Goal: Information Seeking & Learning: Learn about a topic

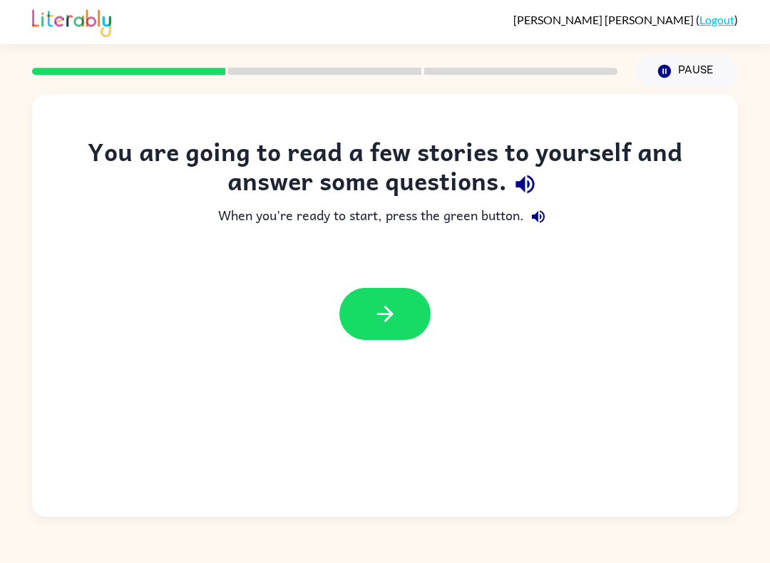
click at [384, 319] on icon "button" at bounding box center [385, 313] width 25 height 25
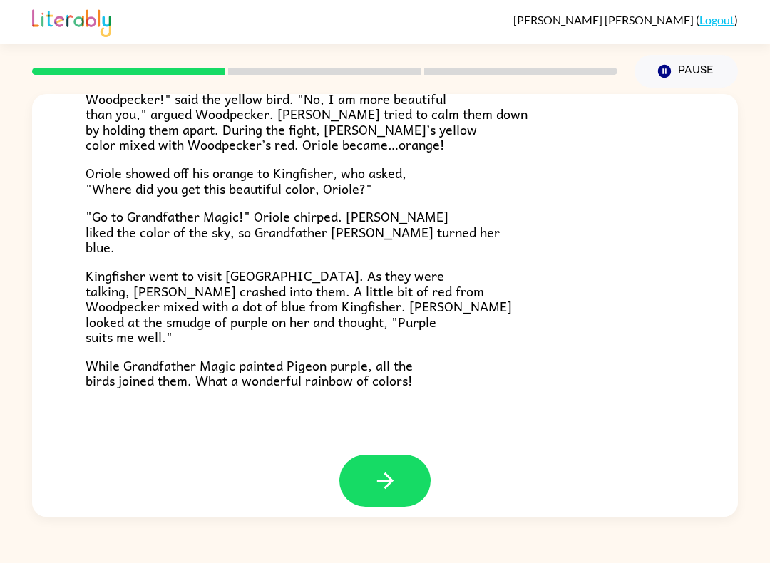
scroll to position [340, 0]
click at [394, 455] on button "button" at bounding box center [384, 481] width 91 height 52
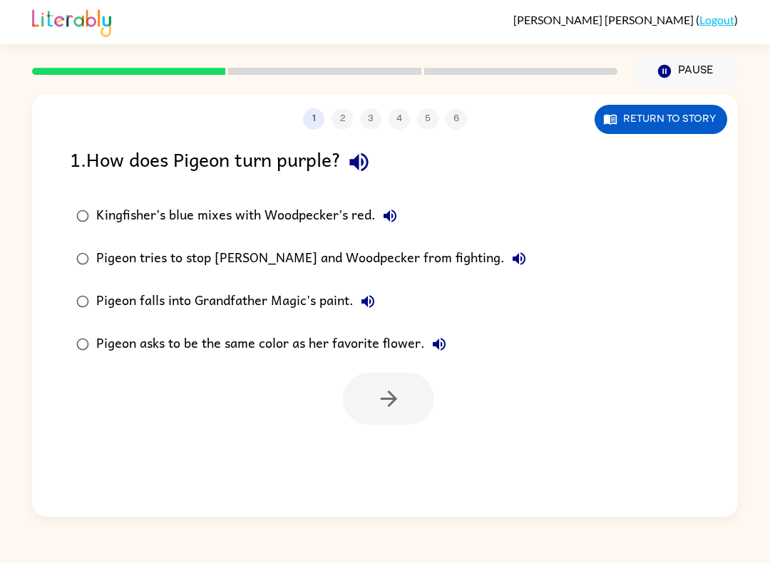
scroll to position [0, 0]
click at [671, 126] on button "Return to story" at bounding box center [660, 119] width 133 height 29
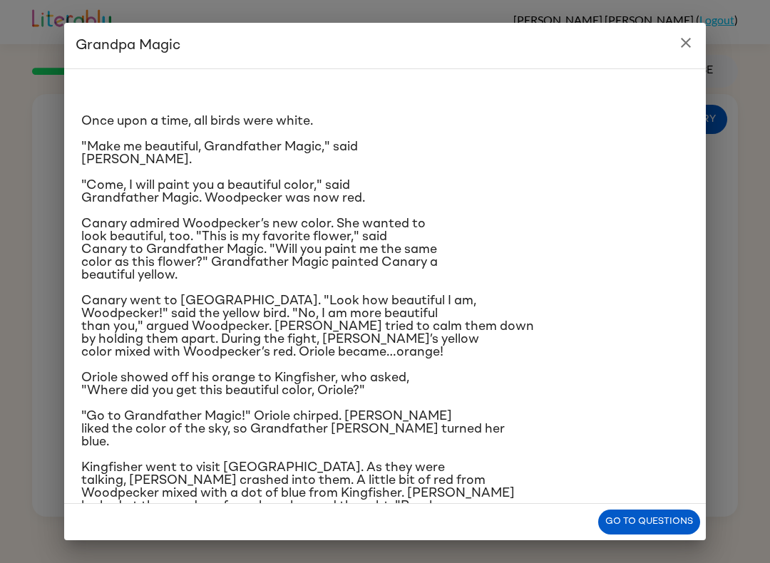
click at [661, 522] on button "Go to questions" at bounding box center [649, 522] width 102 height 25
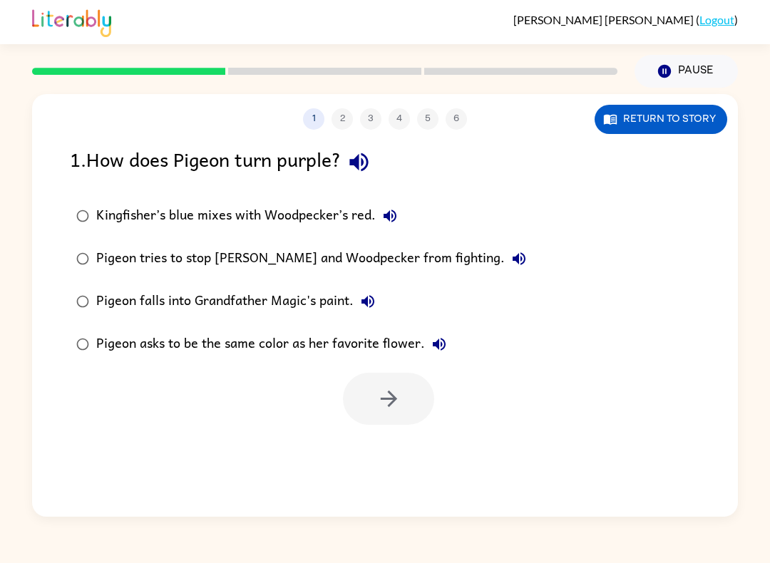
click at [663, 141] on div "1 2 3 4 5 6 Return to story 1 . How does Pigeon turn purple? Kingfisher’s blue …" at bounding box center [384, 305] width 705 height 423
click at [677, 121] on button "Return to story" at bounding box center [660, 119] width 133 height 29
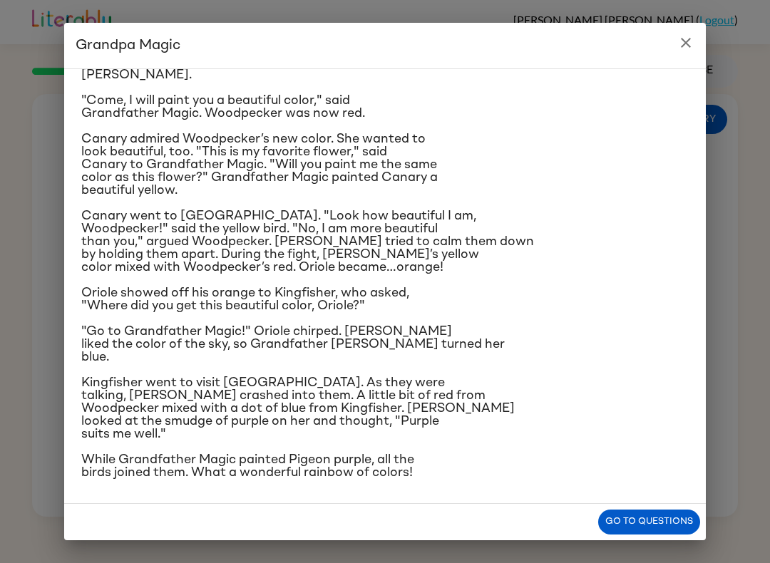
scroll to position [200, 0]
click at [663, 531] on button "Go to questions" at bounding box center [649, 522] width 102 height 25
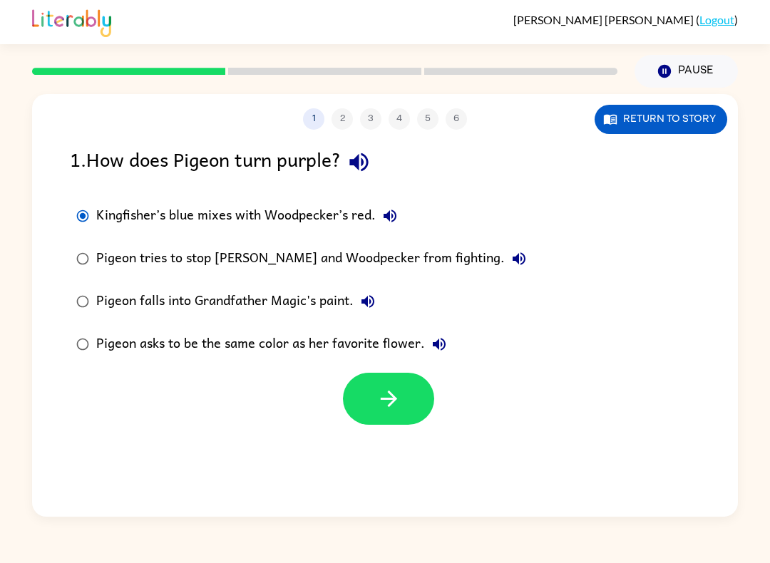
click at [379, 405] on icon "button" at bounding box center [388, 398] width 25 height 25
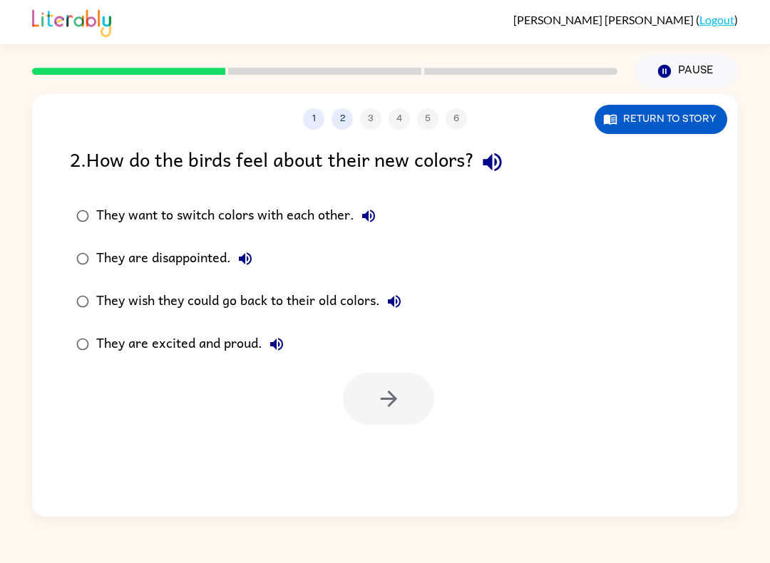
click at [676, 108] on button "Return to story" at bounding box center [660, 119] width 133 height 29
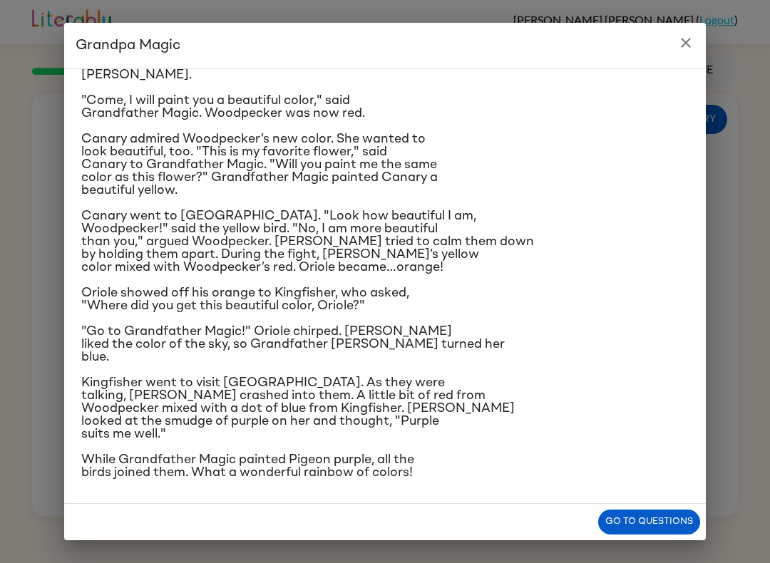
click at [638, 523] on button "Go to questions" at bounding box center [649, 522] width 102 height 25
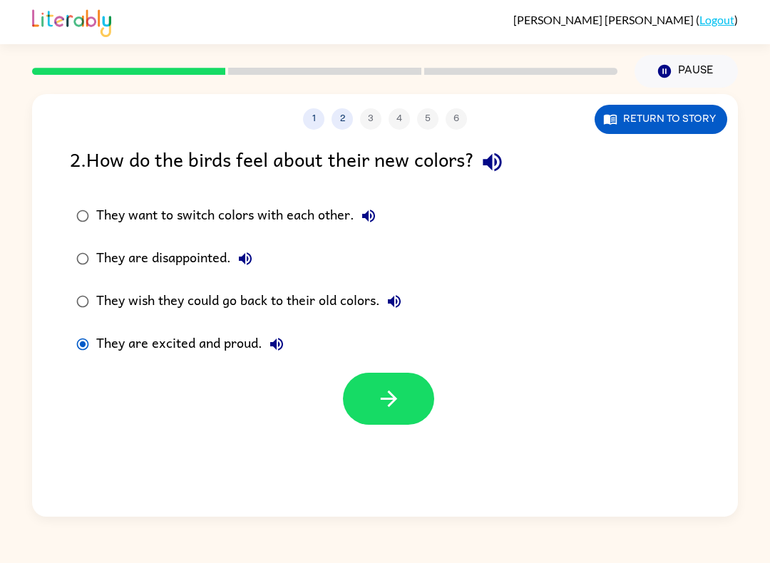
click at [374, 393] on button "button" at bounding box center [388, 399] width 91 height 52
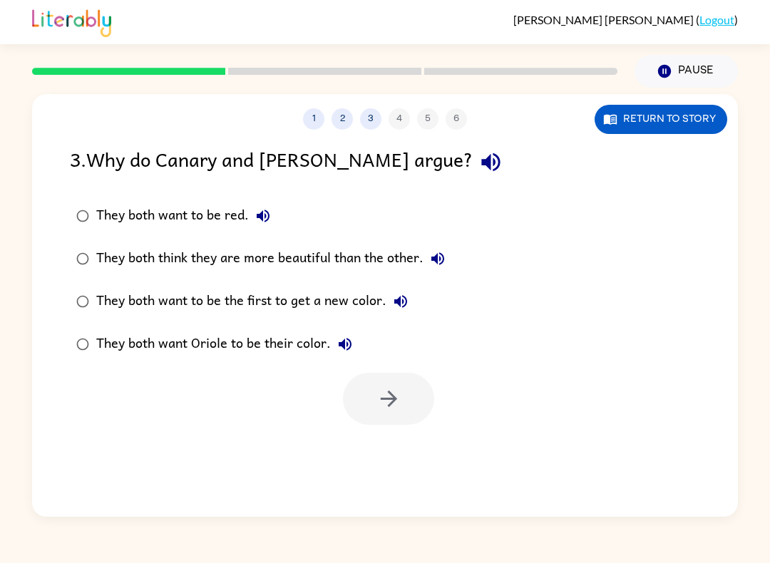
click at [658, 107] on button "Return to story" at bounding box center [660, 119] width 133 height 29
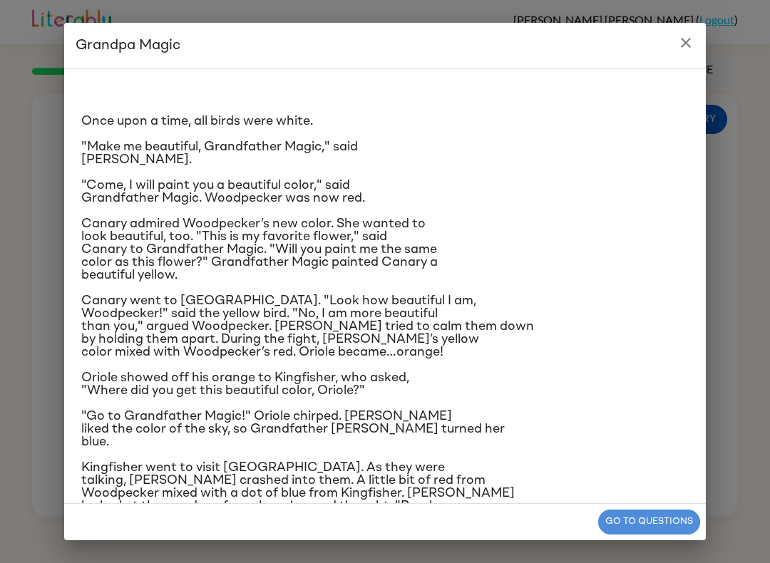
click at [649, 518] on button "Go to questions" at bounding box center [649, 522] width 102 height 25
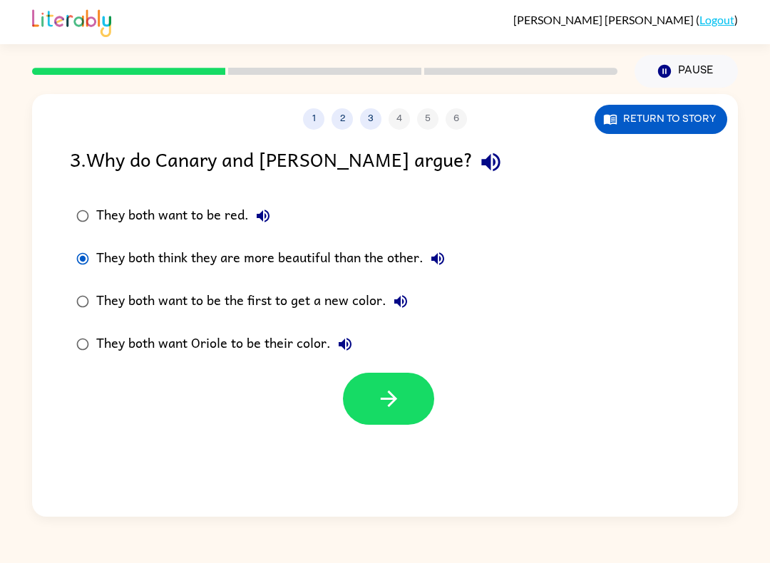
click at [391, 409] on icon "button" at bounding box center [388, 398] width 25 height 25
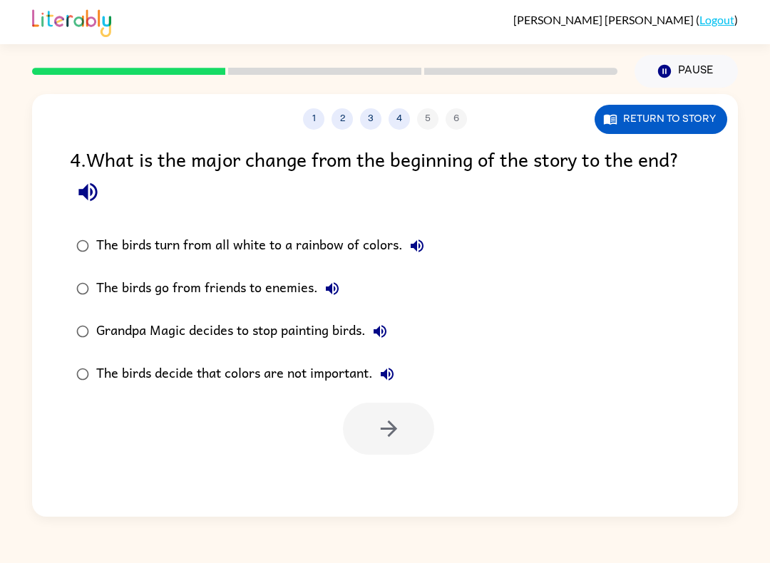
click at [356, 242] on div "The birds turn from all white to a rainbow of colors." at bounding box center [263, 246] width 335 height 29
click at [402, 430] on button "button" at bounding box center [388, 429] width 91 height 52
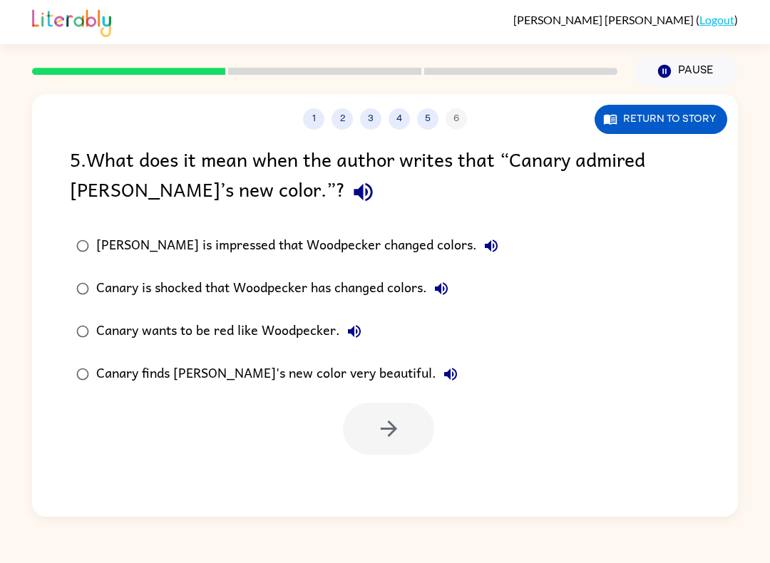
click at [428, 113] on button "5" at bounding box center [427, 118] width 21 height 21
click at [400, 127] on button "4" at bounding box center [398, 118] width 21 height 21
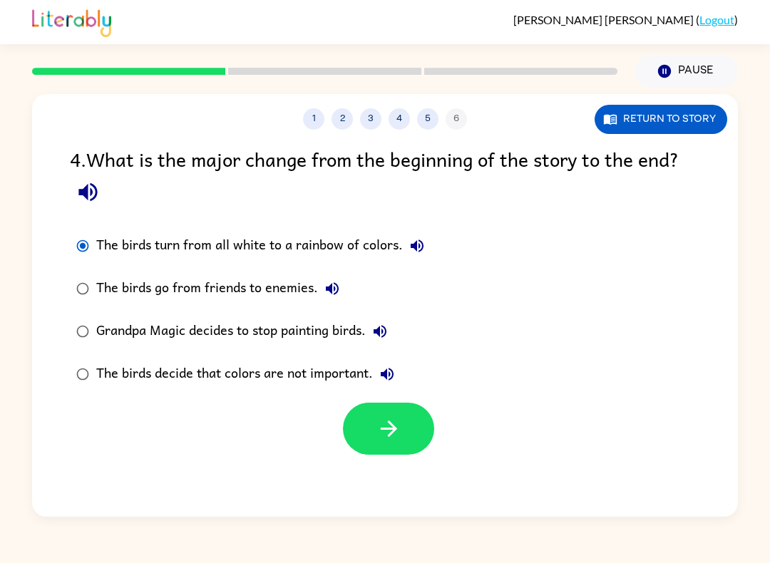
click at [422, 115] on button "5" at bounding box center [427, 118] width 21 height 21
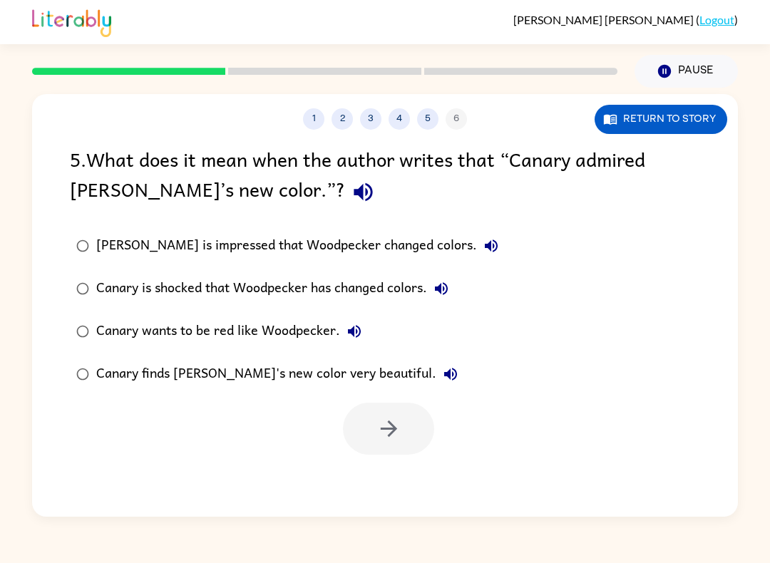
click at [458, 145] on div "5 . What does it mean when the author writes that “Canary admired [PERSON_NAME]…" at bounding box center [385, 177] width 630 height 66
click at [458, 144] on div "1 2 3 4 5 6 Return to story 5 . What does it mean when the author writes that “…" at bounding box center [384, 305] width 705 height 423
click at [311, 115] on button "1" at bounding box center [313, 118] width 21 height 21
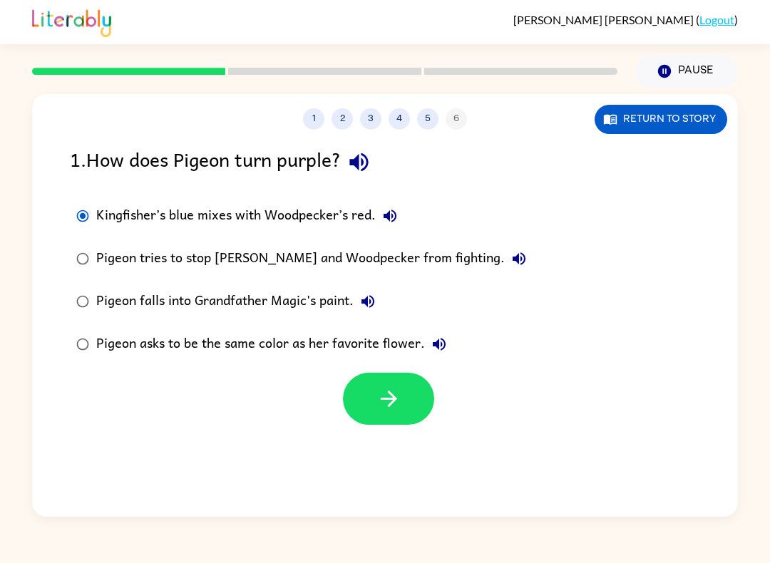
click at [460, 120] on div "1 2 3 4 5 6" at bounding box center [384, 118] width 705 height 21
click at [454, 121] on div "1 2 3 4 5 6" at bounding box center [384, 118] width 705 height 21
click at [425, 121] on button "5" at bounding box center [427, 118] width 21 height 21
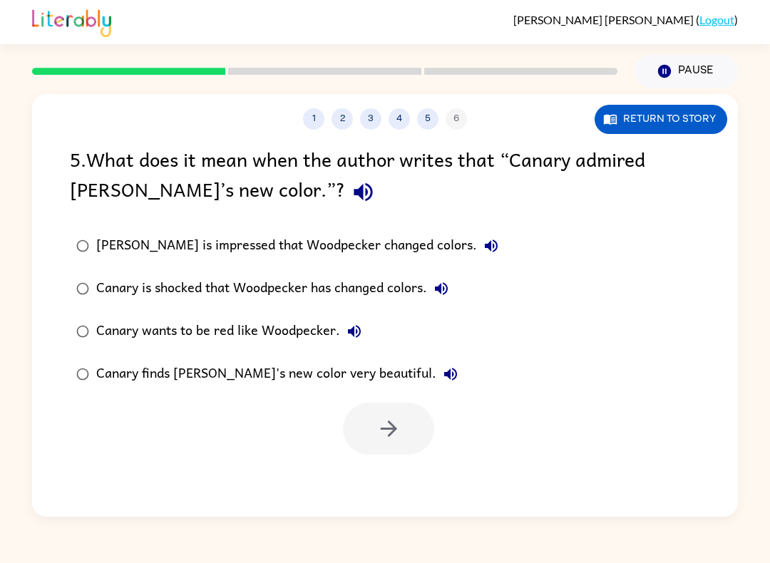
click at [686, 118] on button "Return to story" at bounding box center [660, 119] width 133 height 29
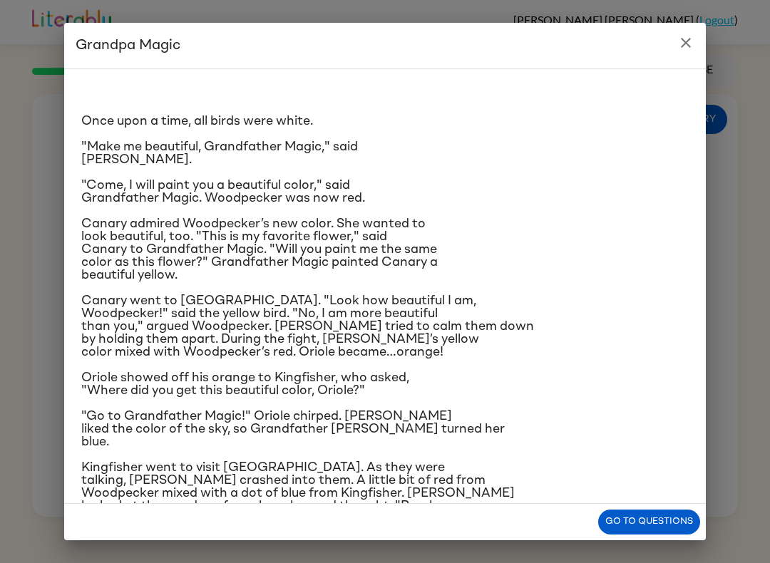
click at [682, 53] on button "close" at bounding box center [685, 43] width 29 height 29
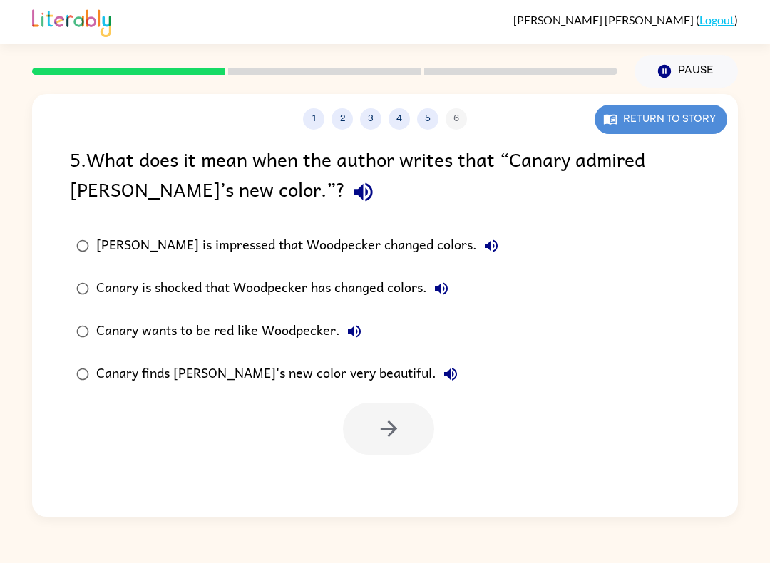
click at [678, 120] on button "Return to story" at bounding box center [660, 119] width 133 height 29
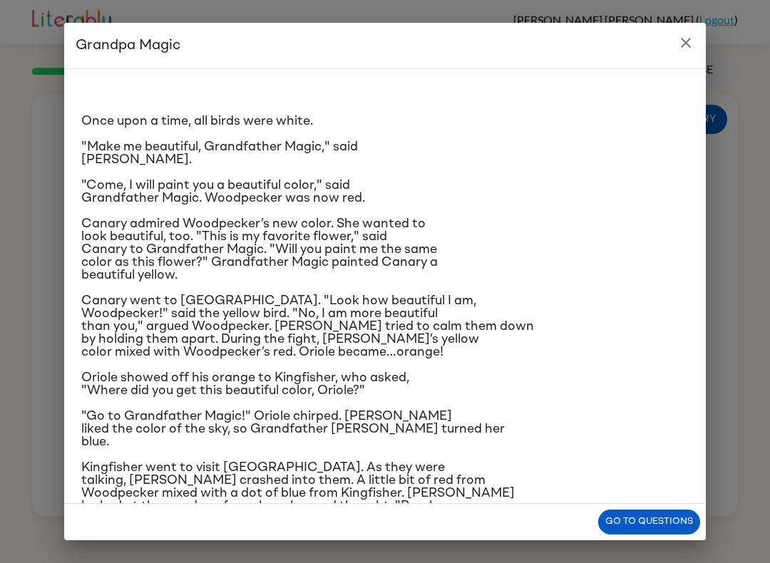
click at [682, 51] on button "close" at bounding box center [685, 43] width 29 height 29
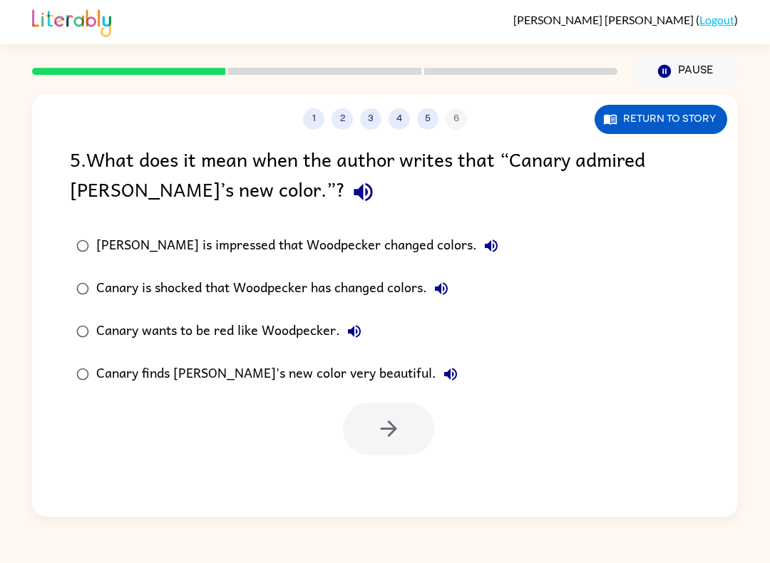
click at [677, 130] on button "Return to story" at bounding box center [660, 119] width 133 height 29
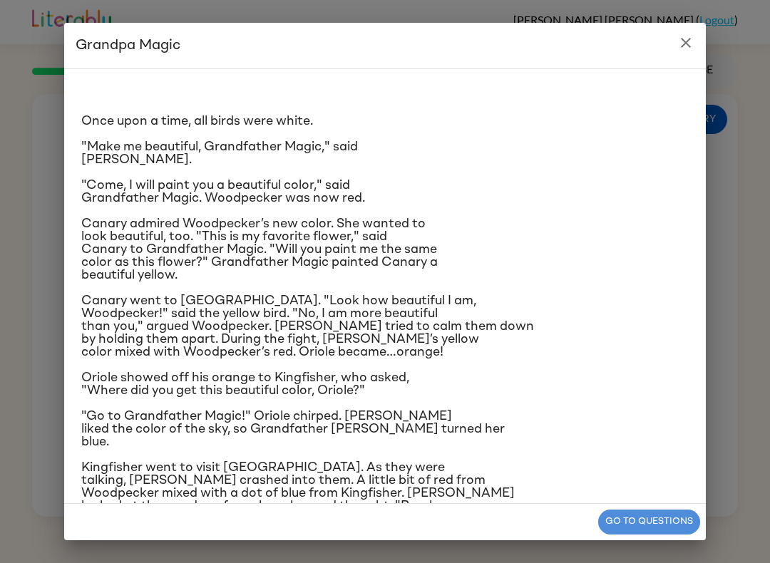
click at [645, 516] on button "Go to questions" at bounding box center [649, 522] width 102 height 25
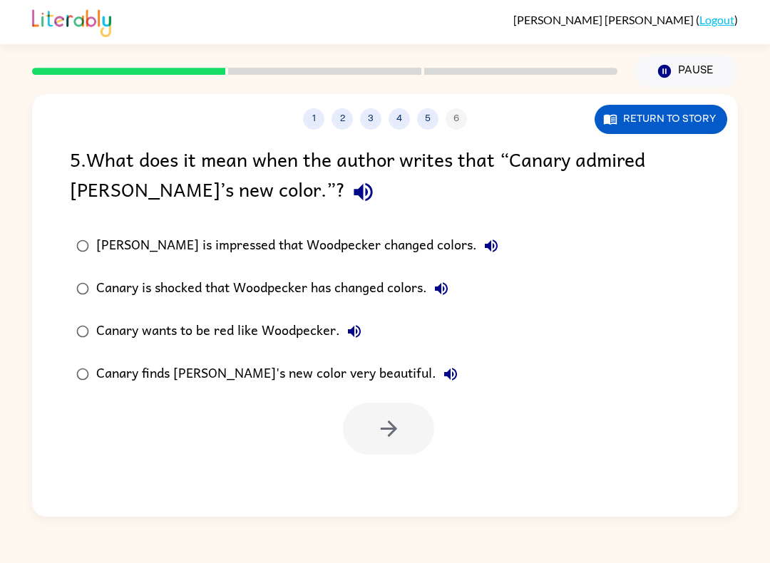
click at [118, 378] on div "Canary finds [PERSON_NAME]'s new color very beautiful." at bounding box center [280, 374] width 368 height 29
click at [388, 437] on icon "button" at bounding box center [388, 428] width 16 height 16
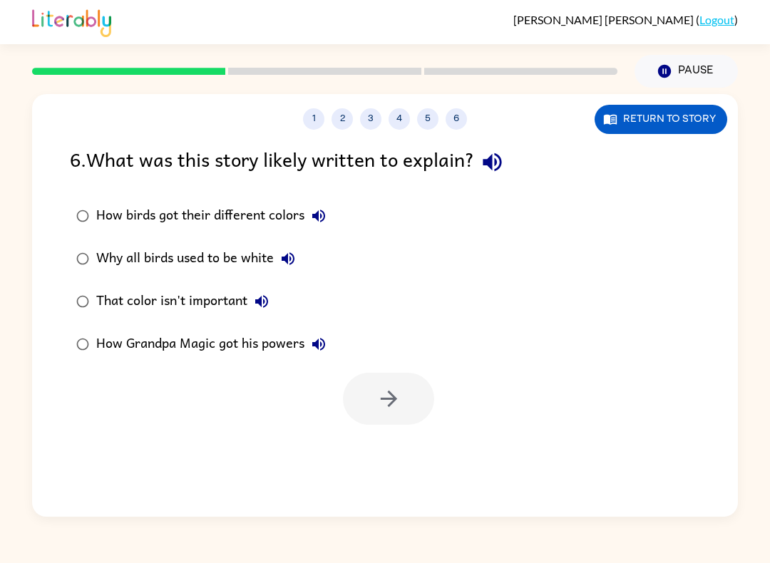
click at [190, 214] on div "How birds got their different colors" at bounding box center [214, 216] width 237 height 29
click at [372, 385] on button "button" at bounding box center [388, 399] width 91 height 52
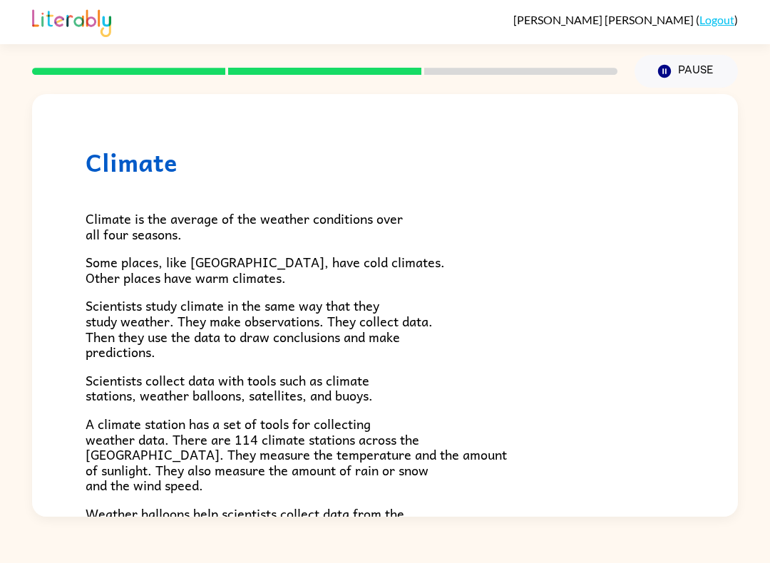
click at [403, 393] on p "Scientists collect data with tools such as climate stations, weather balloons, …" at bounding box center [385, 388] width 599 height 31
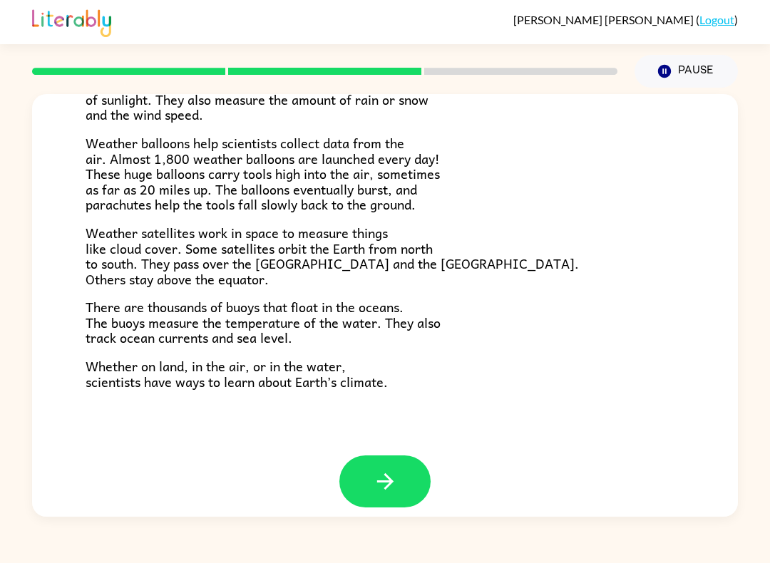
scroll to position [370, 0]
click at [389, 474] on icon "button" at bounding box center [384, 482] width 16 height 16
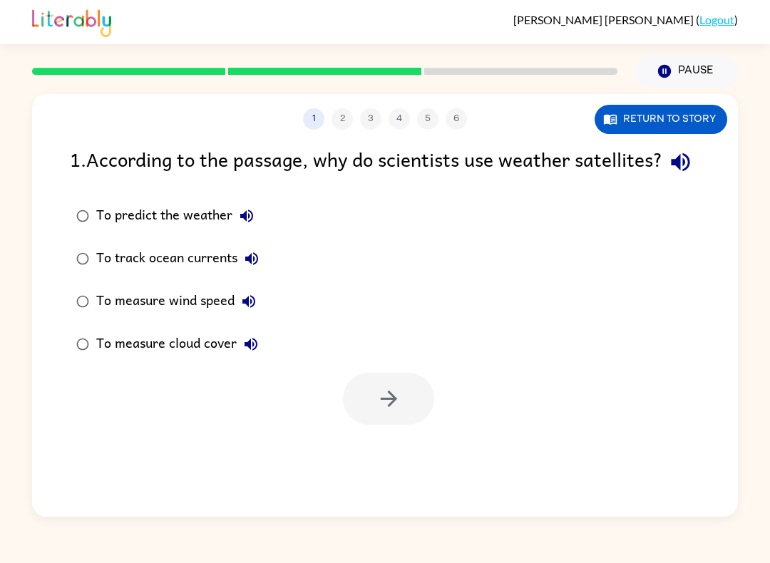
click at [671, 108] on button "Return to story" at bounding box center [660, 119] width 133 height 29
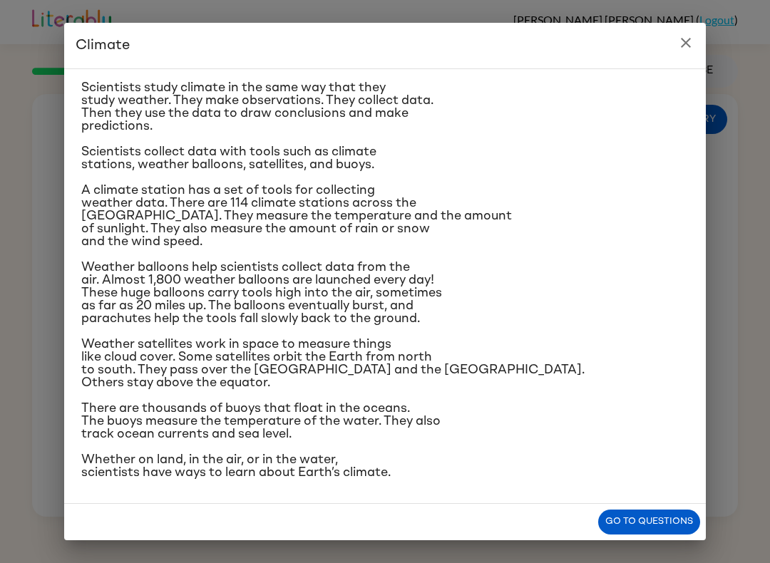
scroll to position [234, 0]
click at [681, 46] on icon "close" at bounding box center [686, 43] width 10 height 10
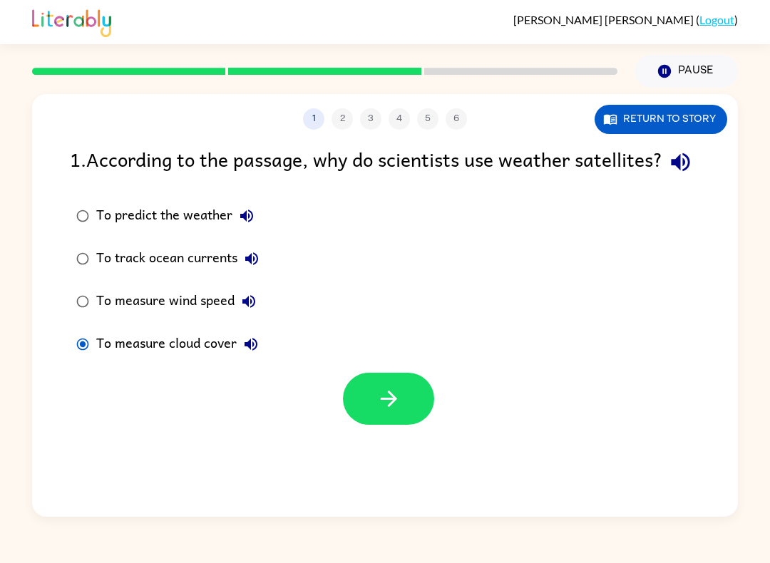
click at [382, 411] on icon "button" at bounding box center [388, 398] width 25 height 25
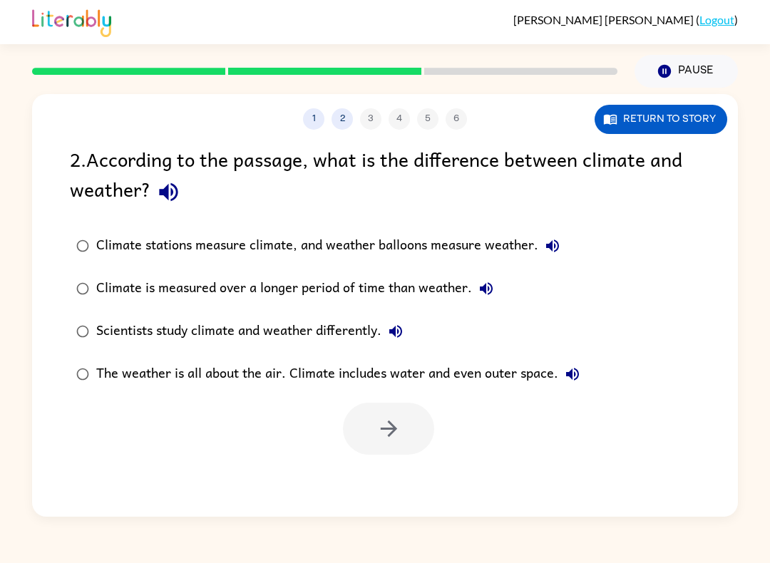
click at [452, 110] on div "1 2 3 4 5 6" at bounding box center [384, 118] width 705 height 21
click at [676, 118] on button "Return to story" at bounding box center [660, 119] width 133 height 29
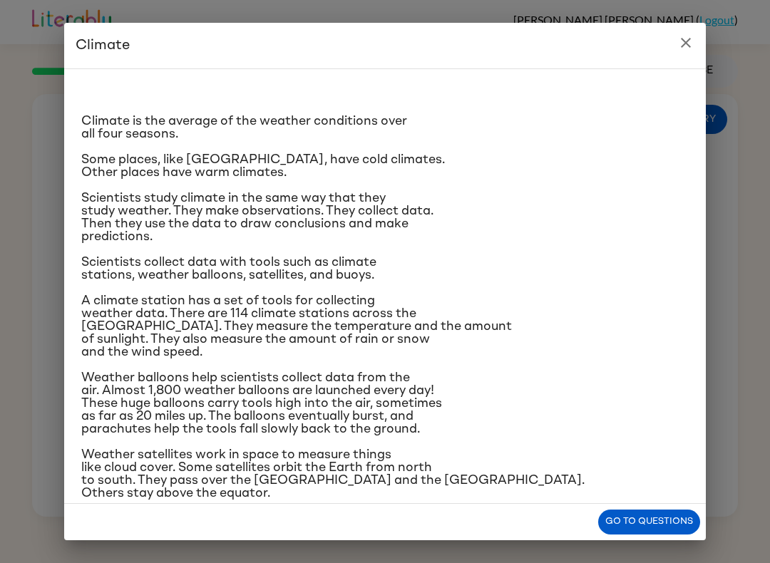
click at [681, 44] on icon "close" at bounding box center [685, 42] width 17 height 17
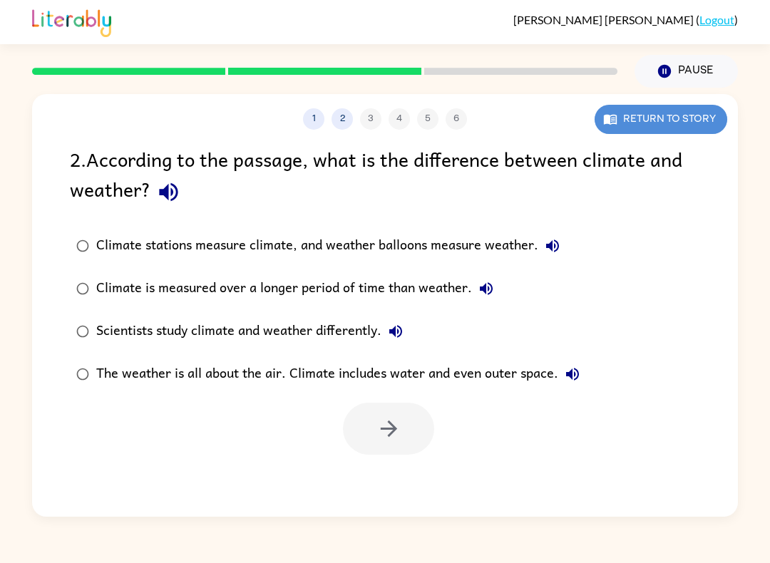
click at [705, 109] on button "Return to story" at bounding box center [660, 119] width 133 height 29
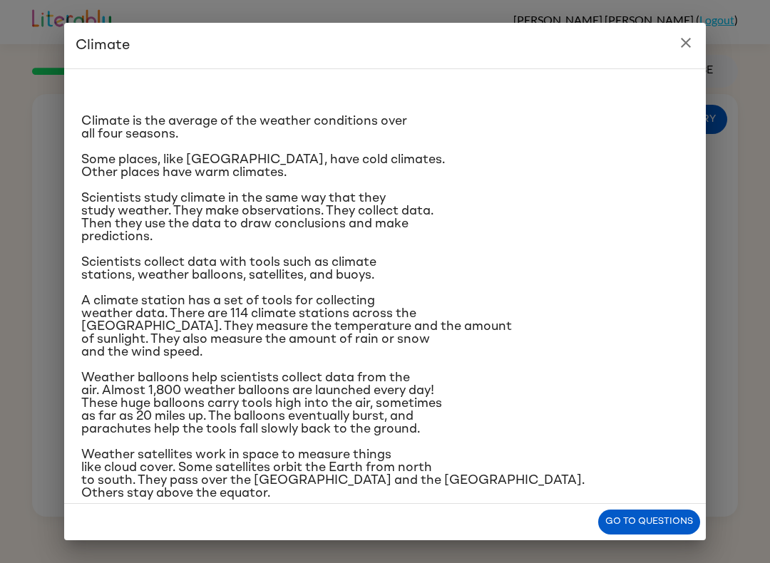
click at [689, 48] on icon "close" at bounding box center [685, 42] width 17 height 17
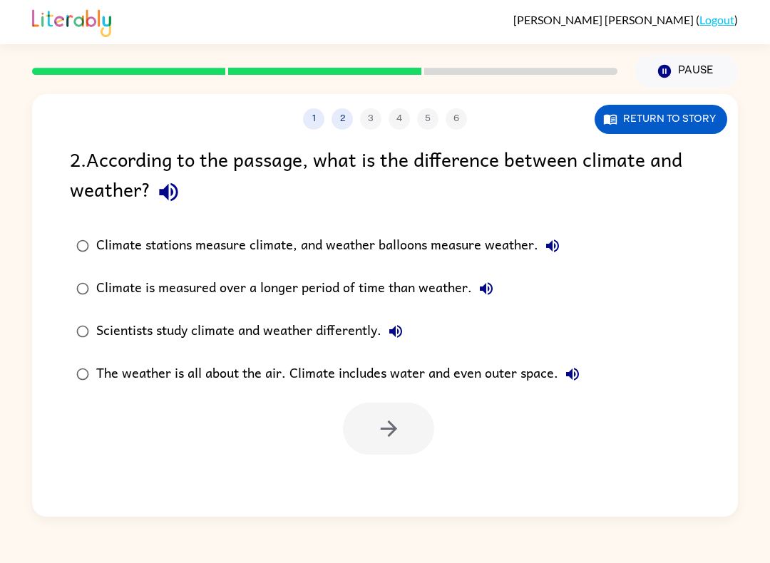
click at [105, 378] on div "The weather is all about the air. Climate includes water and even outer space." at bounding box center [341, 374] width 490 height 29
click at [392, 415] on button "button" at bounding box center [388, 429] width 91 height 52
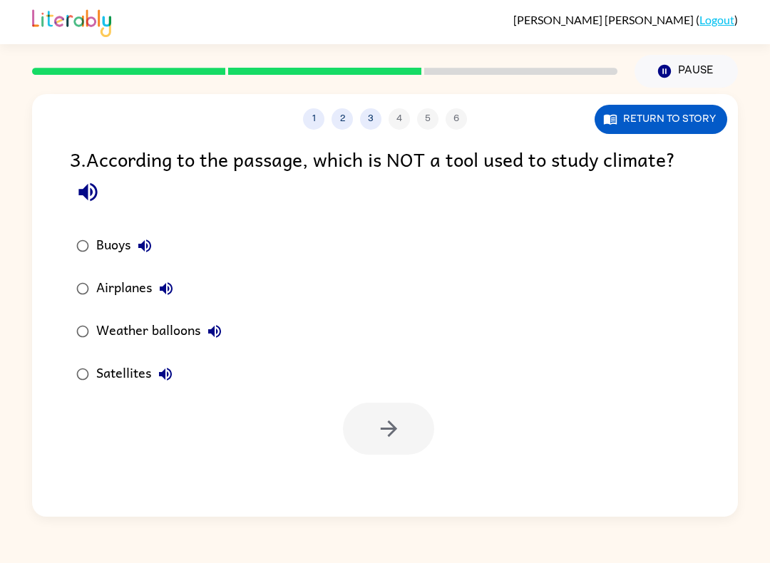
click at [100, 277] on div "Airplanes" at bounding box center [138, 288] width 84 height 29
click at [400, 438] on icon "button" at bounding box center [388, 428] width 25 height 25
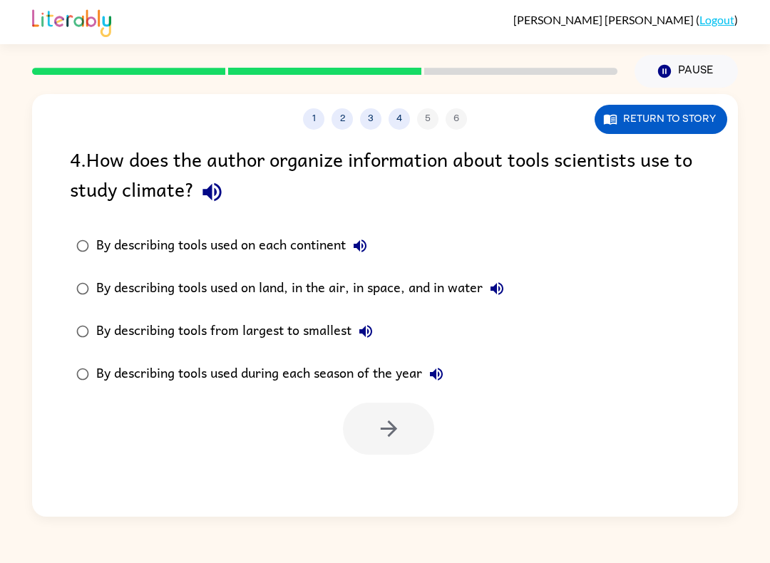
click at [336, 282] on div "By describing tools used on land, in the air, in space, and in water" at bounding box center [303, 288] width 415 height 29
click at [397, 440] on icon "button" at bounding box center [388, 428] width 25 height 25
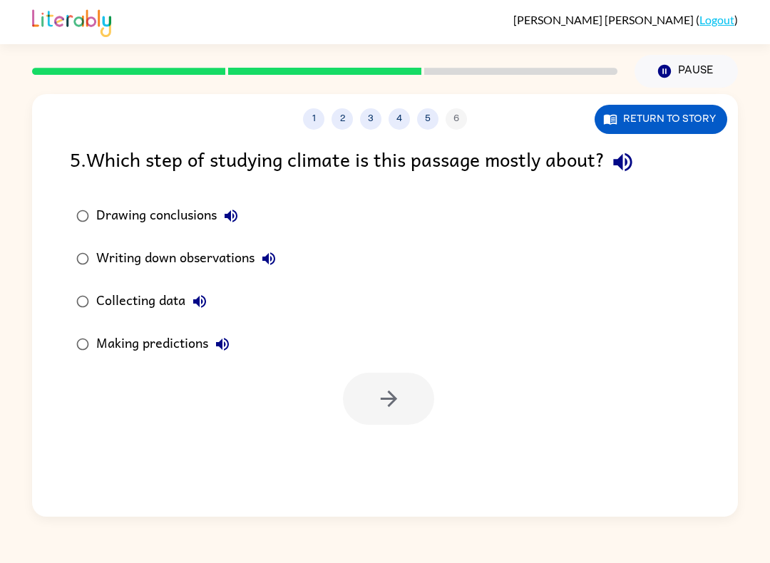
click at [698, 121] on button "Return to story" at bounding box center [660, 119] width 133 height 29
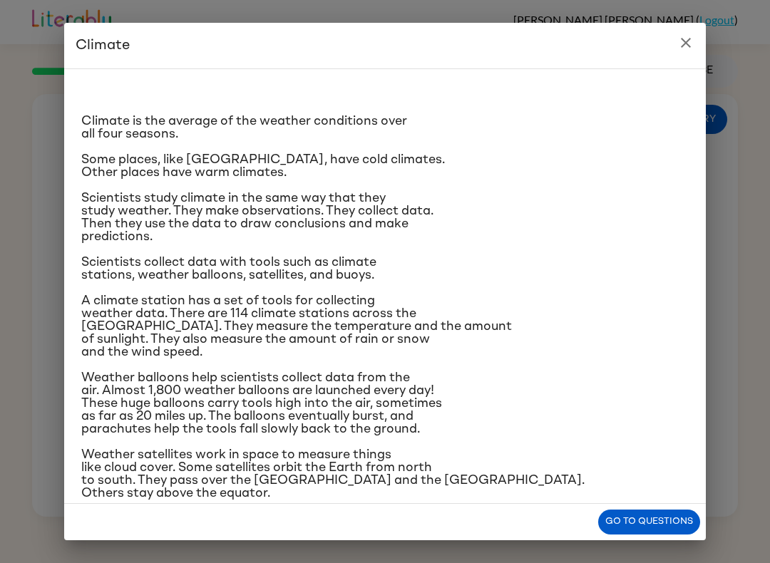
click at [693, 38] on icon "close" at bounding box center [685, 42] width 17 height 17
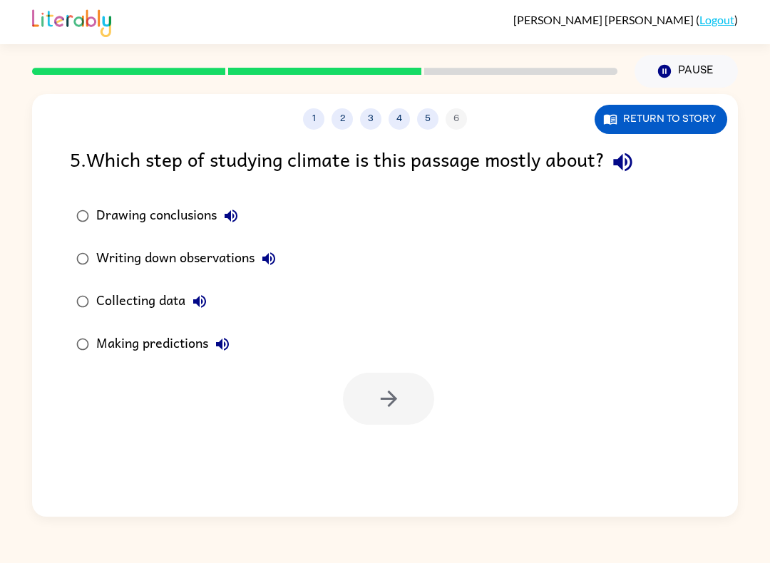
click at [693, 38] on div "[PERSON_NAME] ( Logout )" at bounding box center [384, 22] width 705 height 44
click at [690, 110] on button "Return to story" at bounding box center [660, 119] width 133 height 29
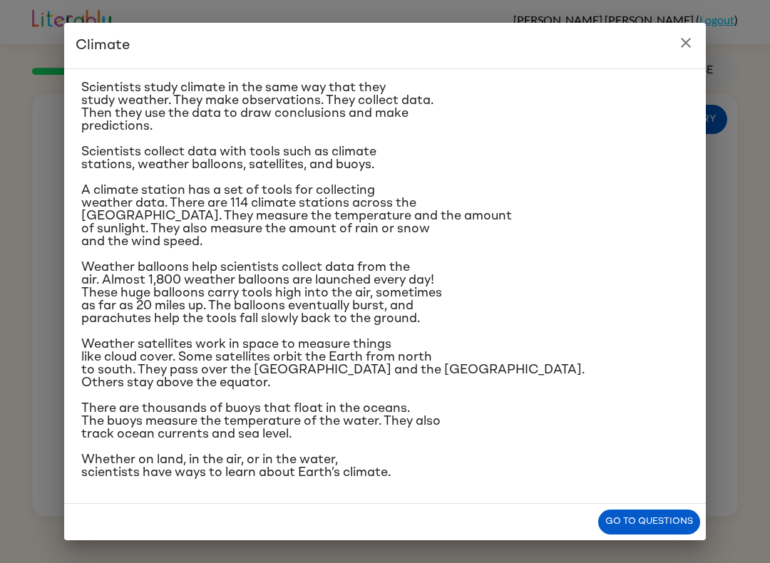
scroll to position [171, 0]
click at [674, 46] on button "close" at bounding box center [685, 43] width 29 height 29
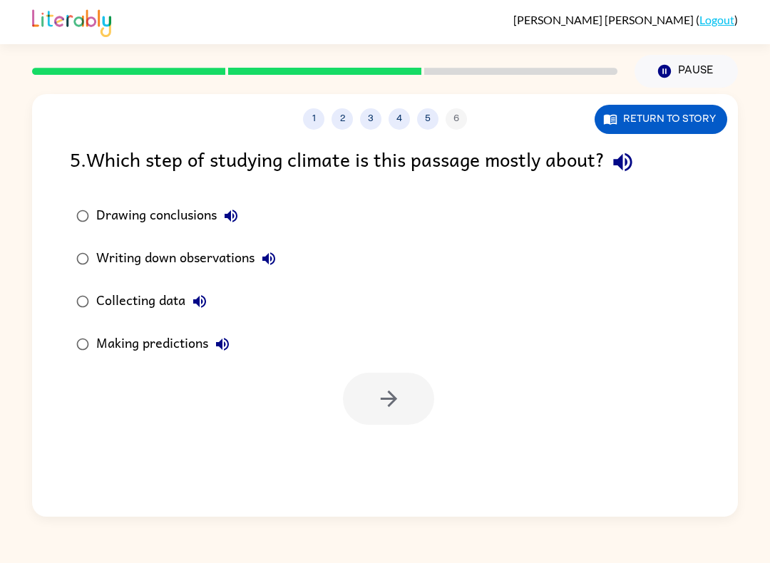
click at [143, 328] on label "Making predictions" at bounding box center [176, 344] width 228 height 43
click at [144, 297] on div "Collecting data" at bounding box center [155, 301] width 118 height 29
click at [391, 388] on icon "button" at bounding box center [388, 398] width 25 height 25
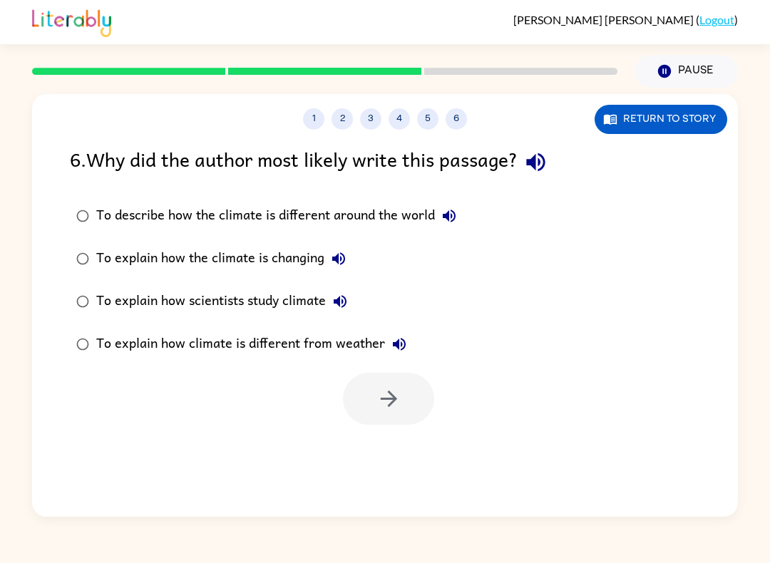
click at [271, 300] on div "To explain how scientists study climate" at bounding box center [225, 301] width 258 height 29
click at [390, 393] on icon "button" at bounding box center [388, 399] width 16 height 16
